Goal: Transaction & Acquisition: Purchase product/service

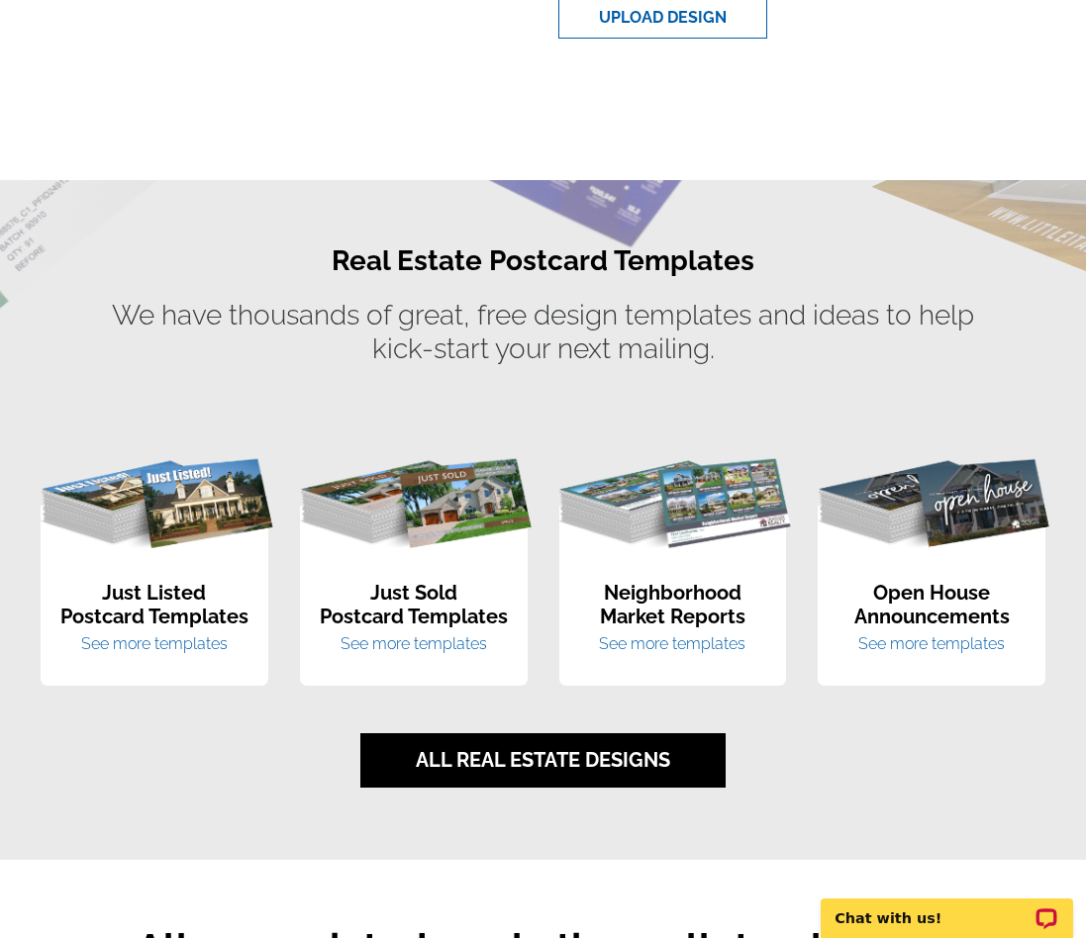
scroll to position [1083, 0]
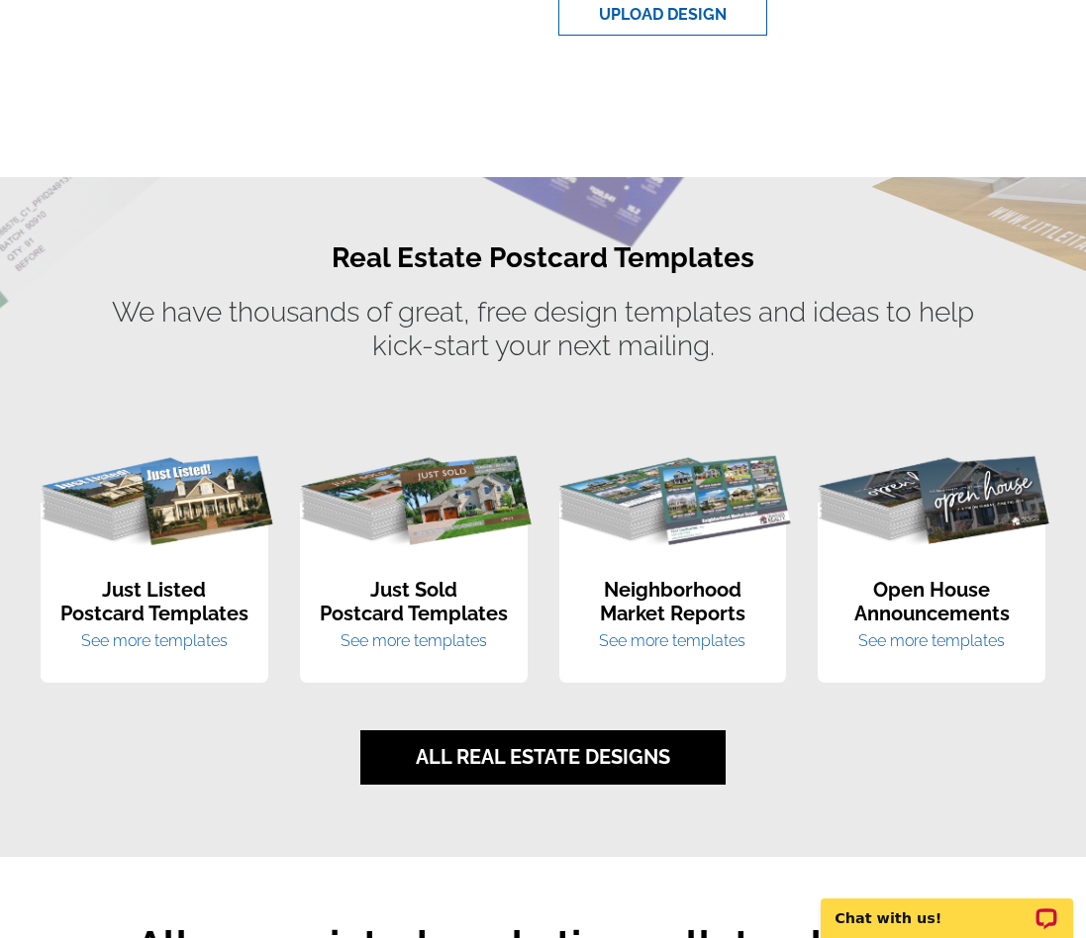
click at [705, 637] on link "See more templates" at bounding box center [672, 640] width 146 height 19
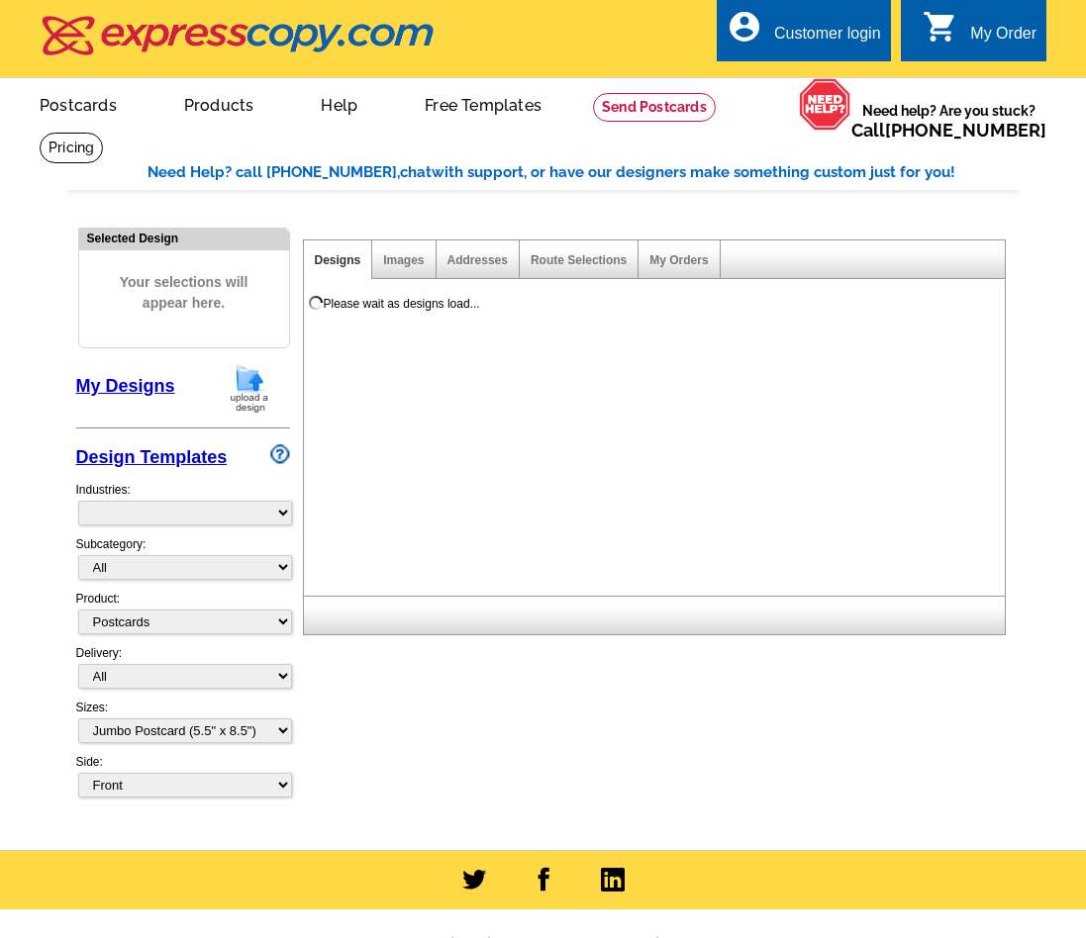
select select "1"
select select "2"
select select "785"
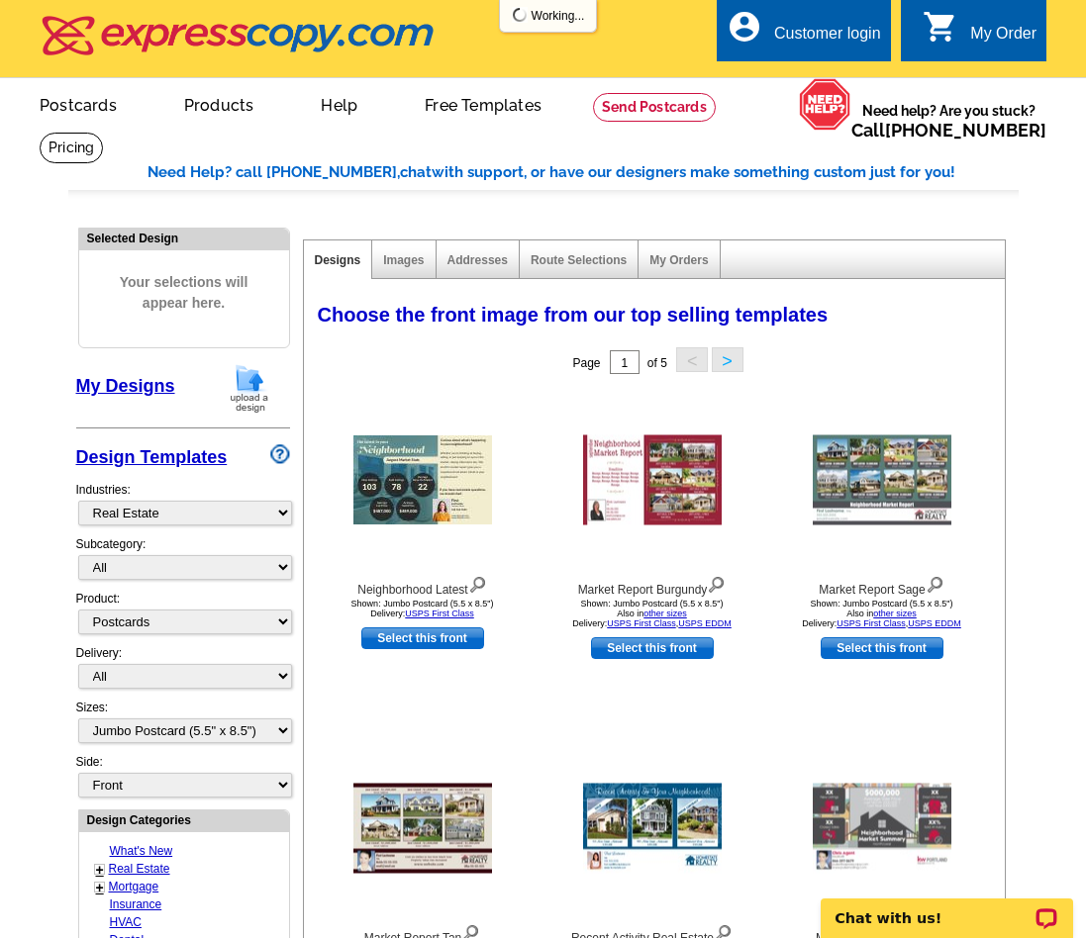
select select "791"
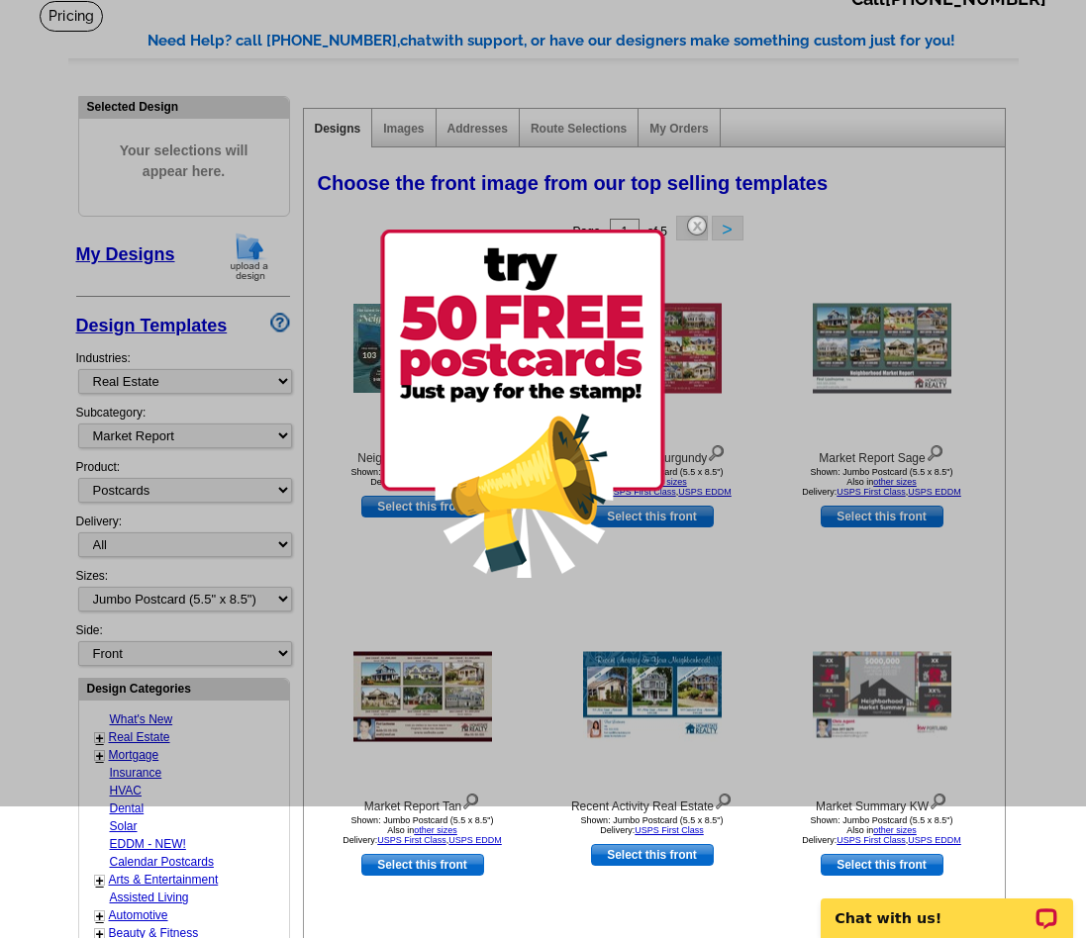
scroll to position [143, 0]
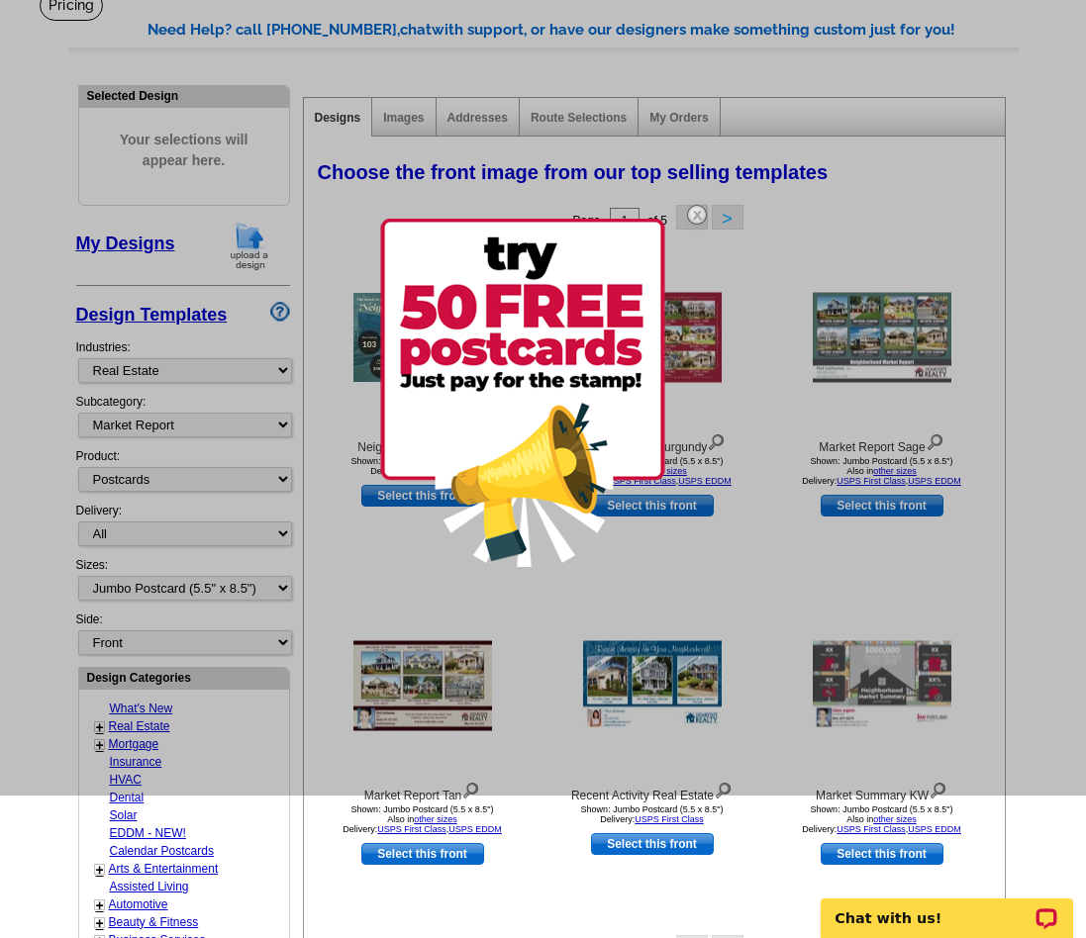
click at [283, 588] on div at bounding box center [543, 326] width 1086 height 938
click at [284, 585] on div at bounding box center [543, 326] width 1086 height 938
click at [242, 592] on div at bounding box center [543, 326] width 1086 height 938
click at [227, 642] on div at bounding box center [543, 326] width 1086 height 938
click at [283, 588] on div at bounding box center [543, 326] width 1086 height 938
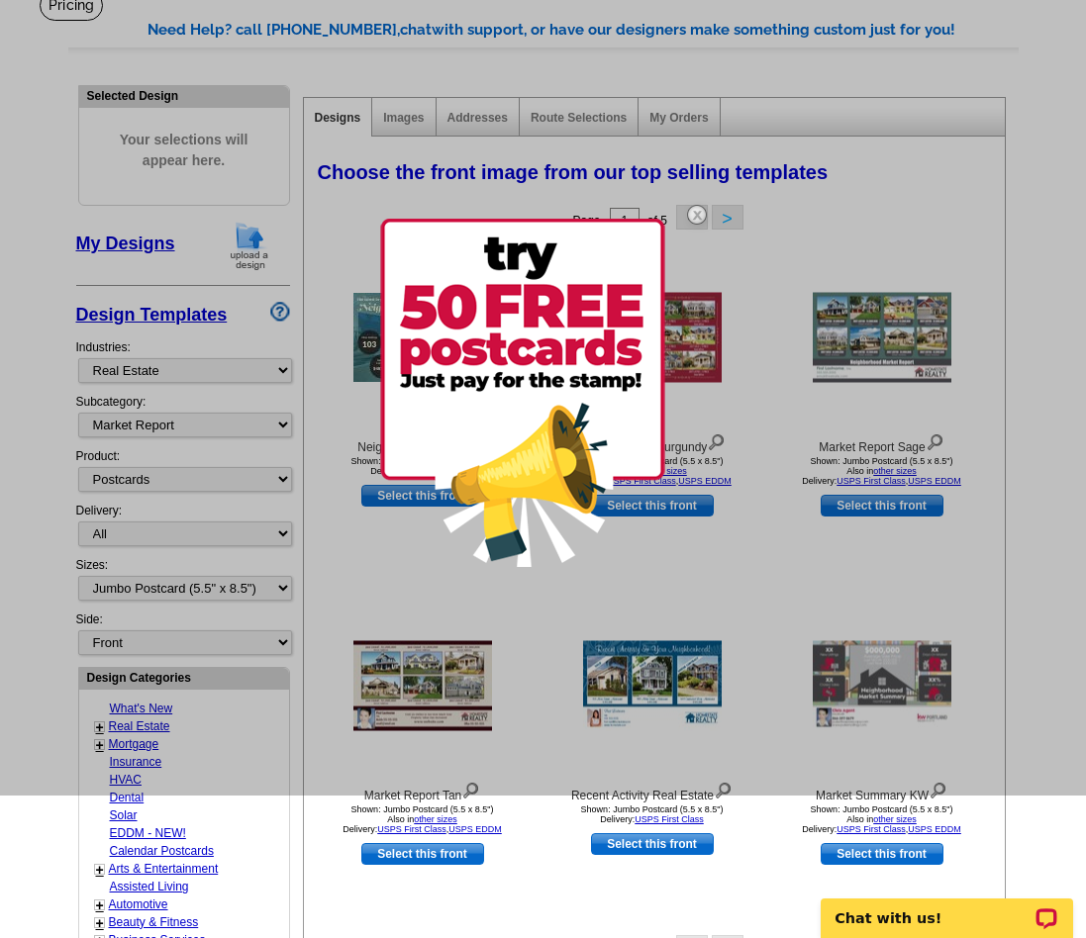
click at [214, 590] on div at bounding box center [543, 326] width 1086 height 938
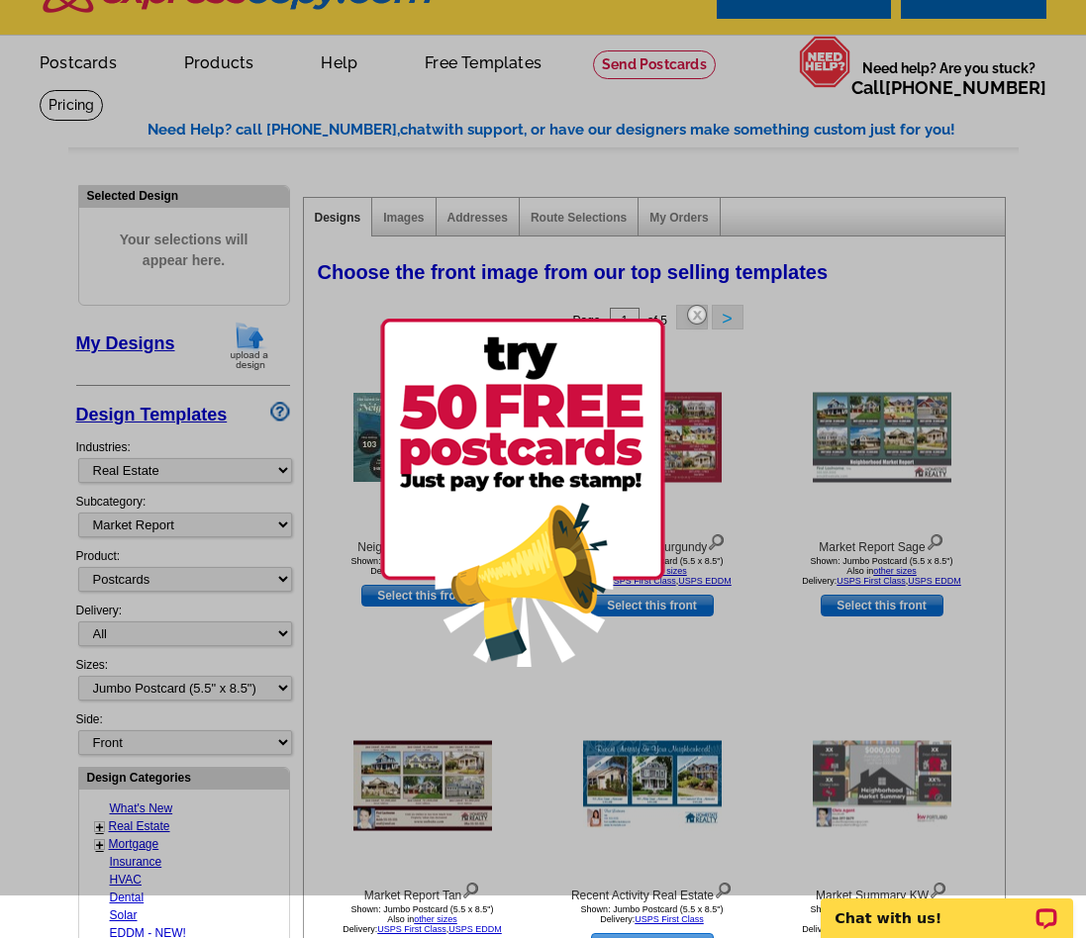
scroll to position [0, 0]
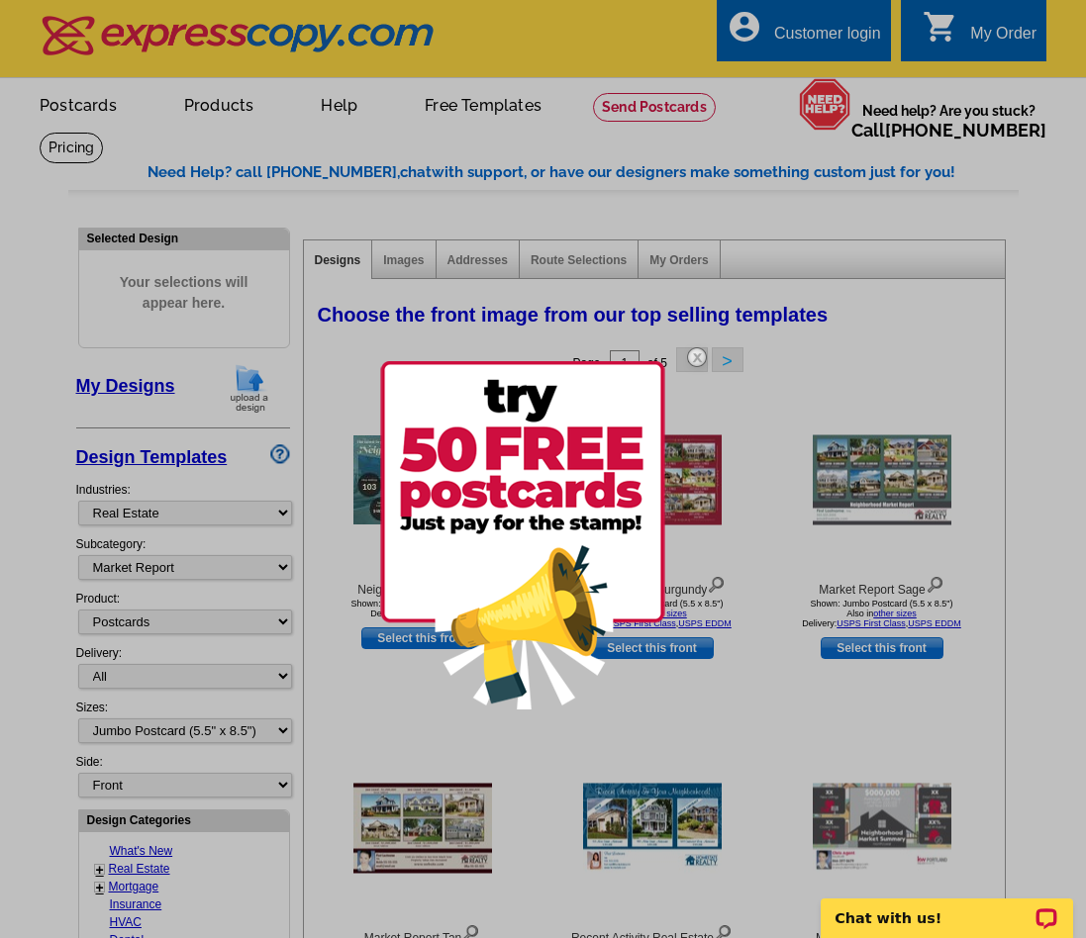
click at [214, 731] on div at bounding box center [543, 469] width 1086 height 938
click at [115, 731] on div at bounding box center [543, 469] width 1086 height 938
click at [523, 134] on div at bounding box center [543, 469] width 1086 height 938
